Goal: Transaction & Acquisition: Purchase product/service

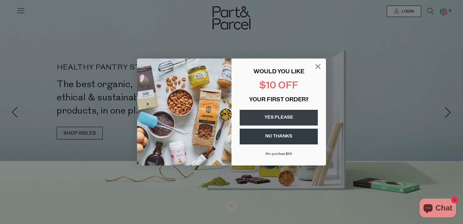
click at [317, 66] on icon "Close dialog" at bounding box center [318, 67] width 4 height 4
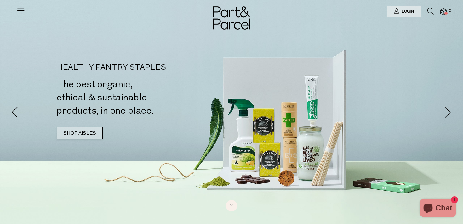
click at [87, 134] on link "SHOP AISLES" at bounding box center [80, 133] width 46 height 13
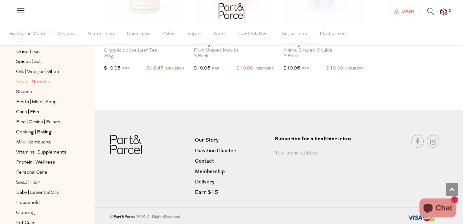
scroll to position [177, 0]
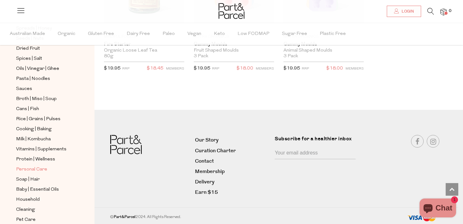
click at [37, 170] on span "Personal Care" at bounding box center [31, 170] width 31 height 8
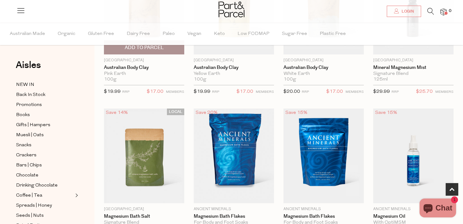
scroll to position [124, 0]
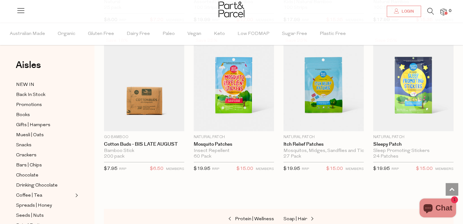
scroll to position [3021, 0]
